Goal: Find specific page/section: Find specific page/section

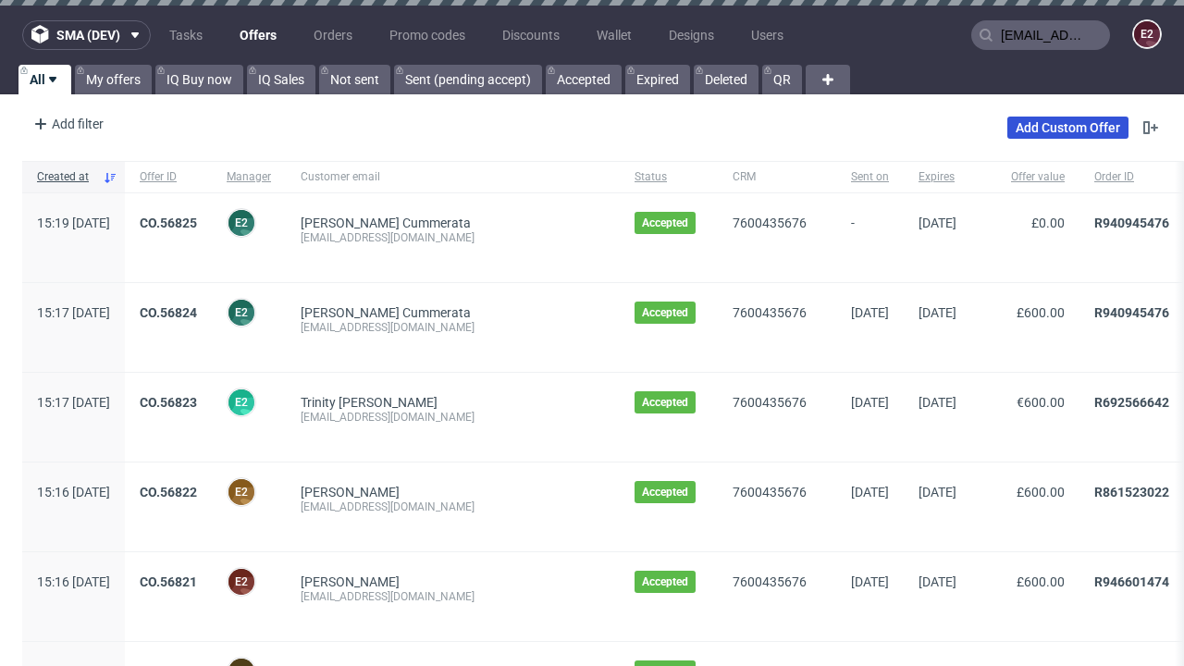
type input "[EMAIL_ADDRESS][DOMAIN_NAME]"
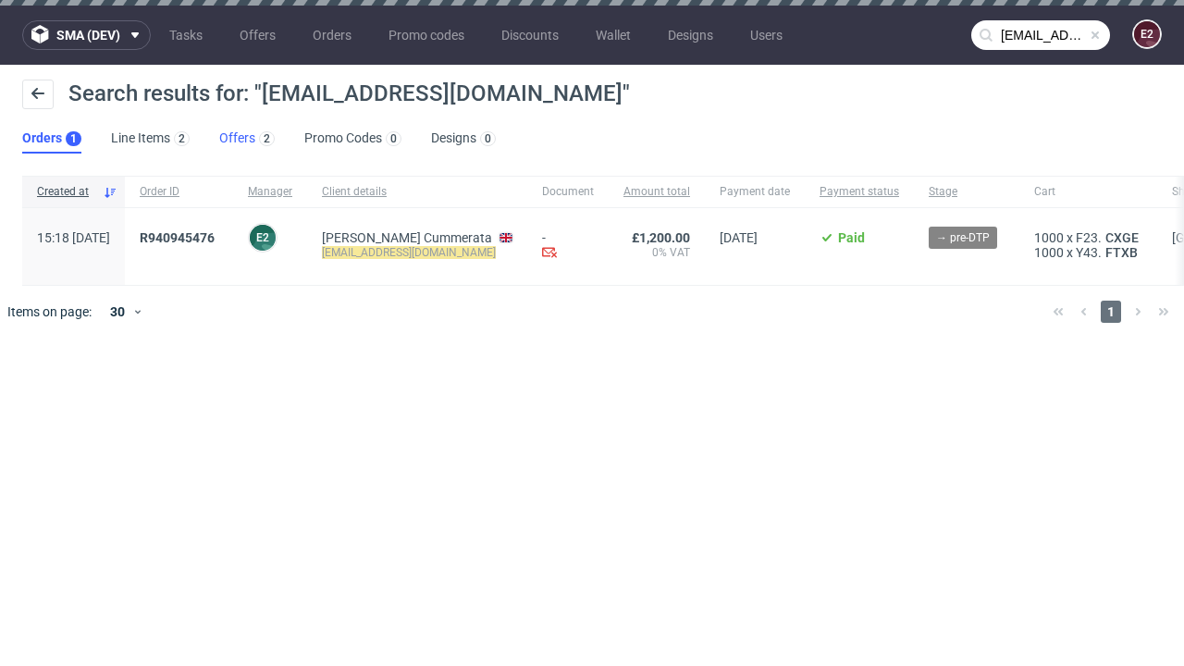
click at [247, 139] on link "Offers 2" at bounding box center [246, 139] width 55 height 30
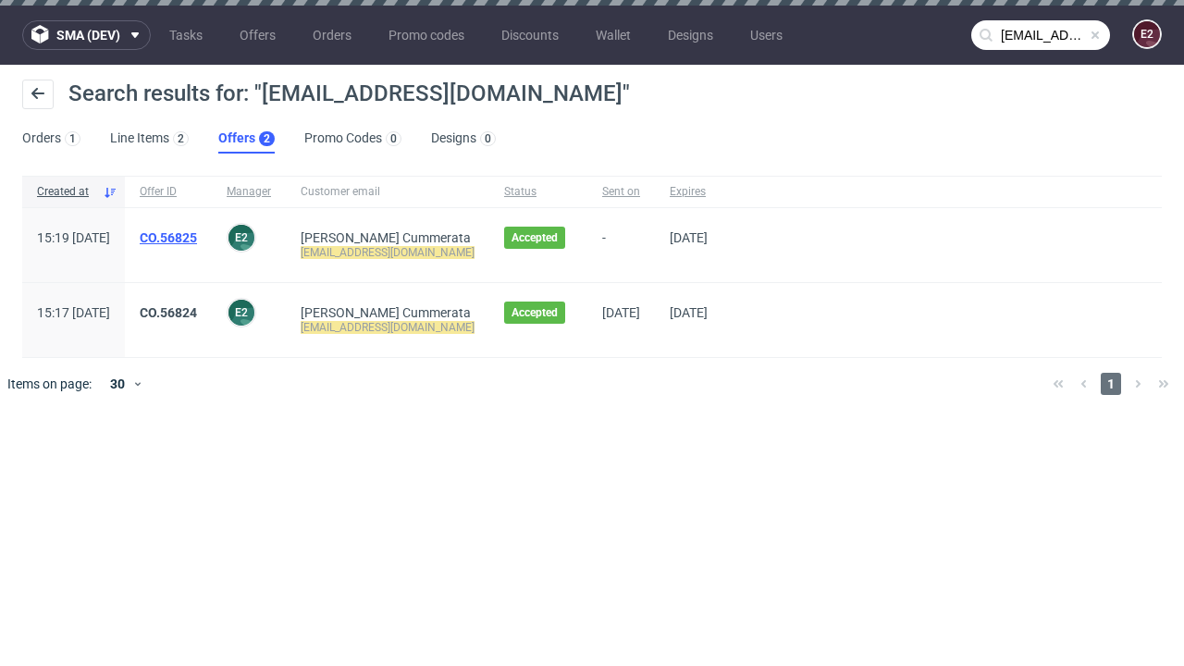
click at [197, 238] on link "CO.56825" at bounding box center [168, 237] width 57 height 15
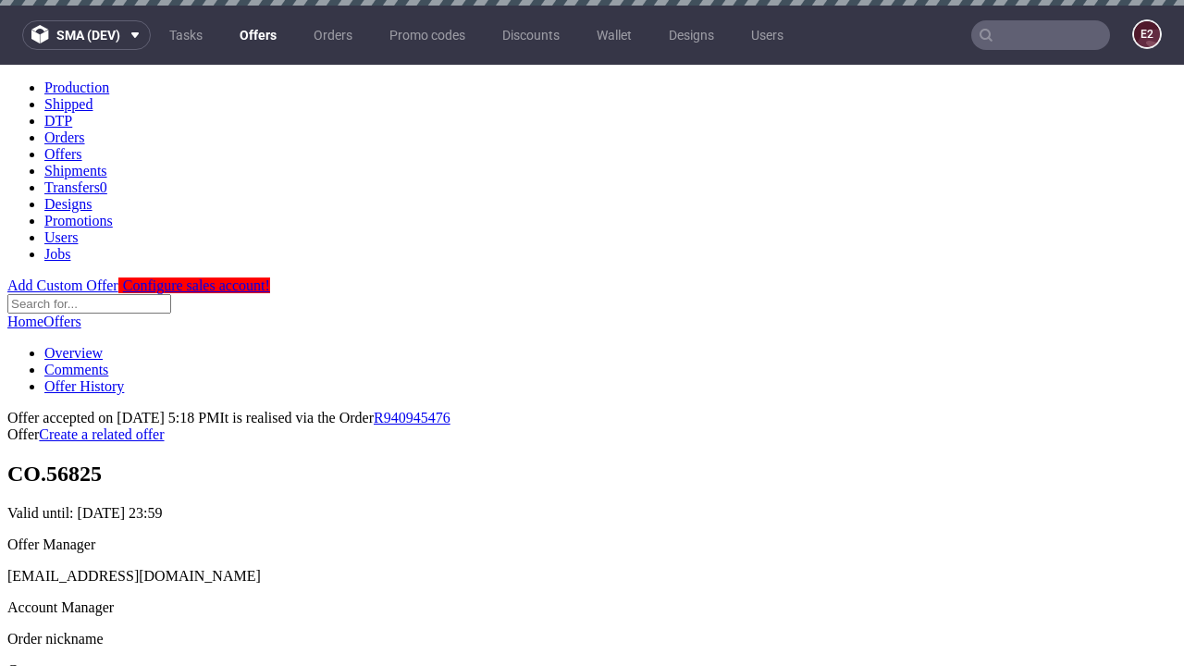
scroll to position [6, 0]
